Goal: Task Accomplishment & Management: Manage account settings

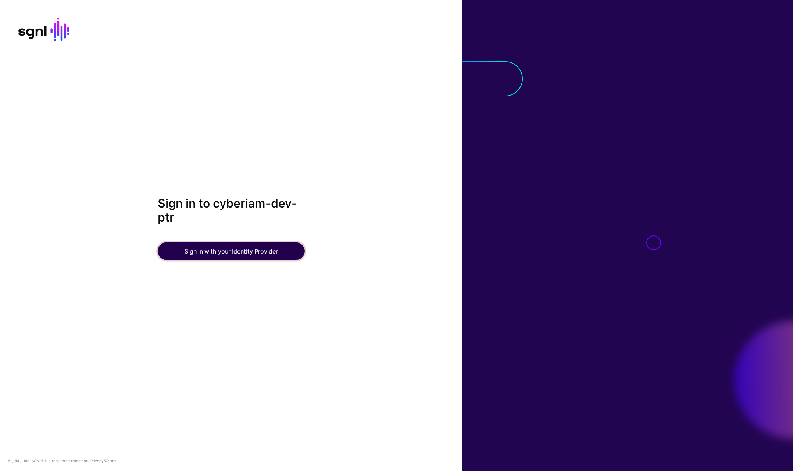
click at [239, 251] on button "Sign in with your Identity Provider" at bounding box center [231, 251] width 147 height 18
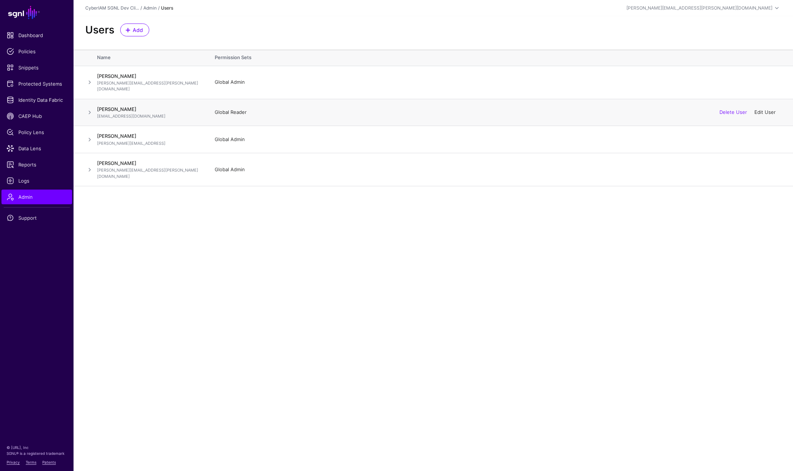
click at [765, 109] on link "Edit User" at bounding box center [764, 112] width 21 height 6
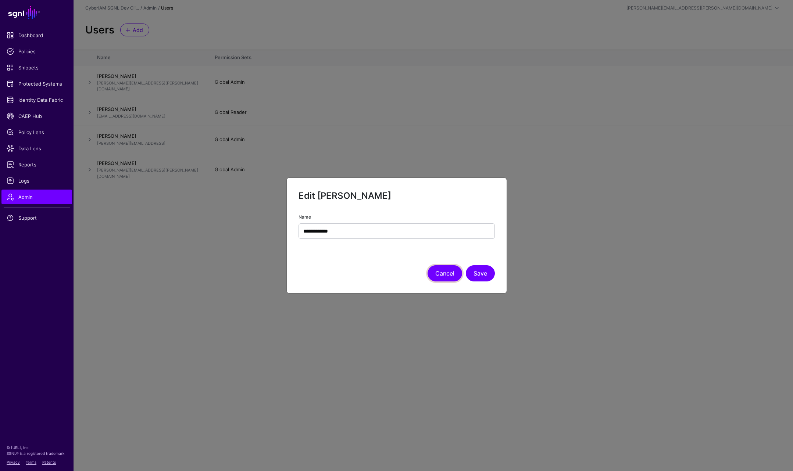
click at [449, 270] on button "Cancel" at bounding box center [445, 273] width 35 height 16
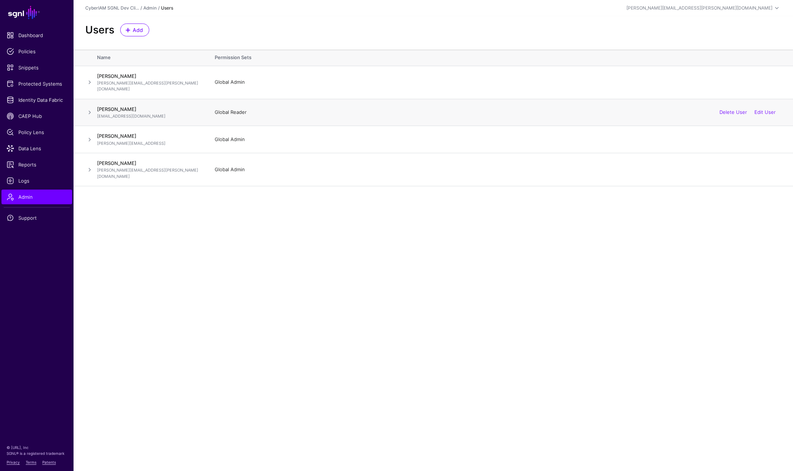
click at [88, 108] on span at bounding box center [89, 112] width 9 height 9
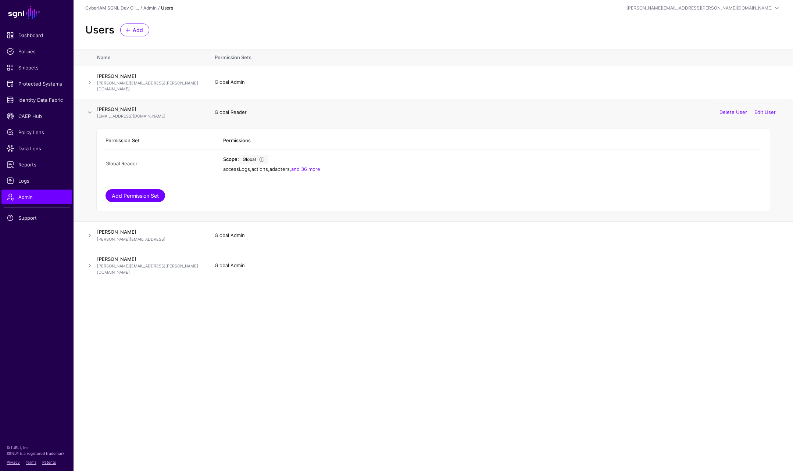
click at [143, 191] on link "Add Permission Set" at bounding box center [136, 195] width 60 height 13
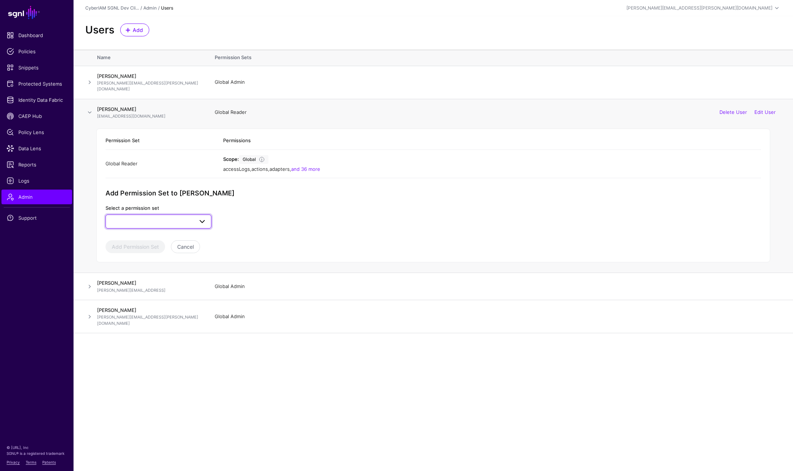
click at [179, 217] on span at bounding box center [158, 221] width 96 height 9
click at [156, 235] on div "Global Admin" at bounding box center [158, 238] width 94 height 7
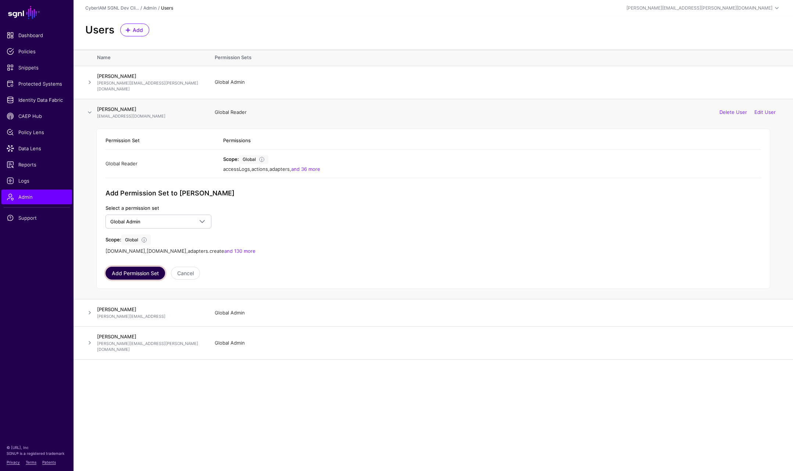
click at [146, 267] on button "Add Permission Set" at bounding box center [136, 273] width 60 height 13
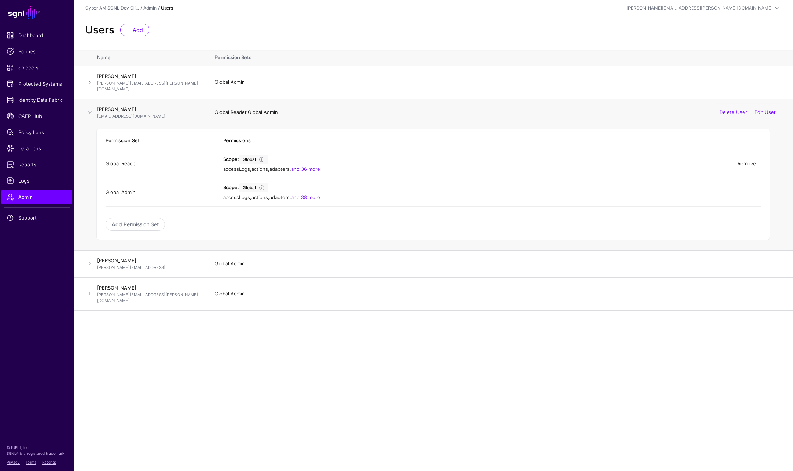
click at [743, 161] on link "Remove" at bounding box center [746, 164] width 18 height 6
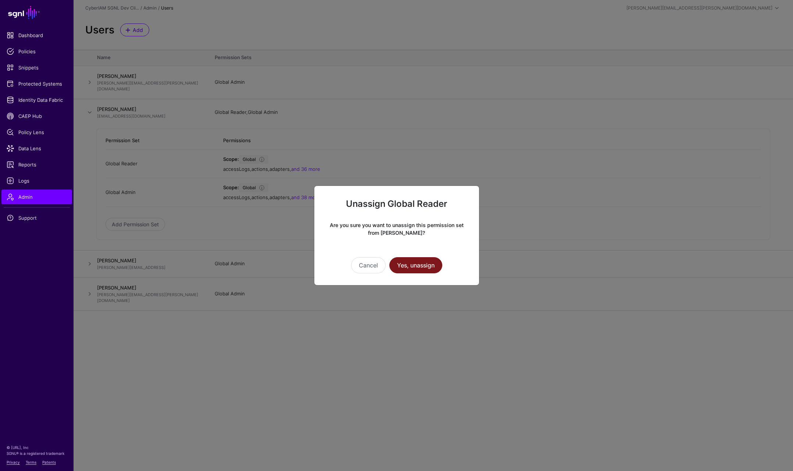
click at [416, 265] on button "Yes, unassign" at bounding box center [415, 265] width 53 height 16
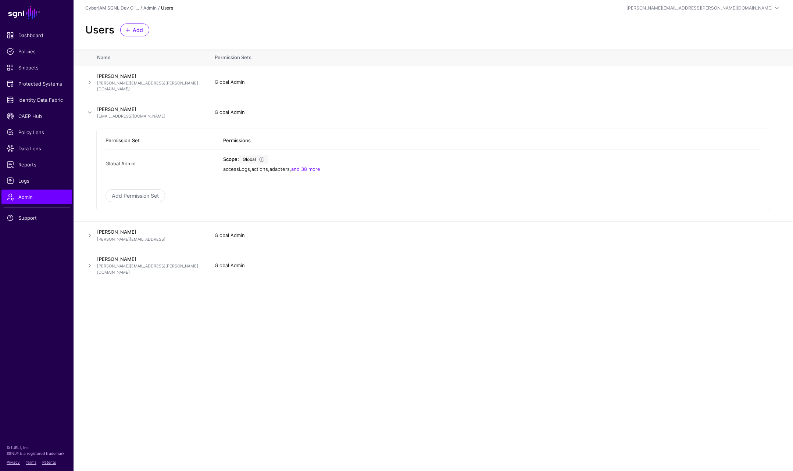
click at [392, 344] on main "SGNL Dashboard Policies Snippets Protected Systems Identity Data Fabric CAEP Hu…" at bounding box center [396, 235] width 793 height 471
